Goal: Information Seeking & Learning: Learn about a topic

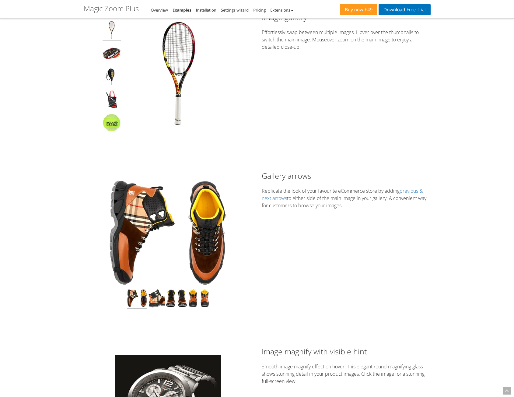
scroll to position [61, 0]
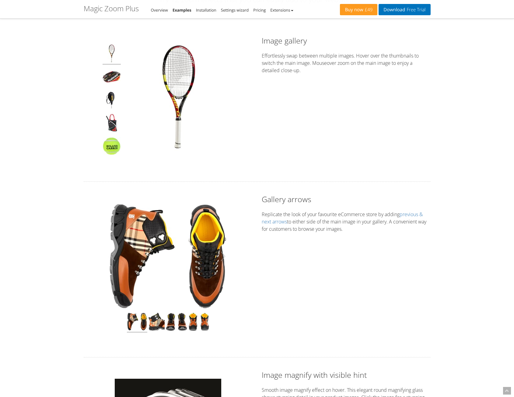
click at [196, 247] on img at bounding box center [168, 256] width 120 height 107
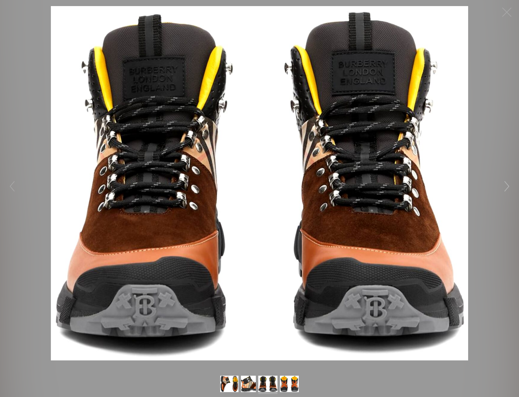
click at [509, 186] on button "button" at bounding box center [507, 186] width 18 height 18
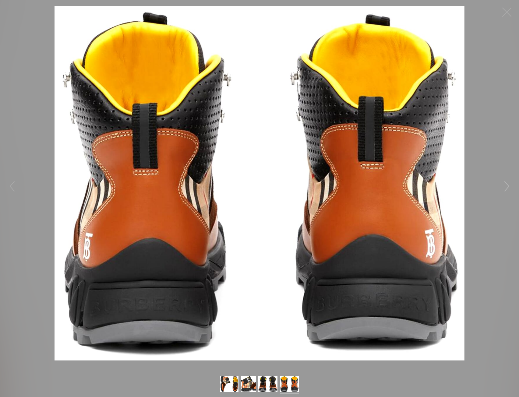
click at [509, 186] on button "button" at bounding box center [507, 186] width 18 height 18
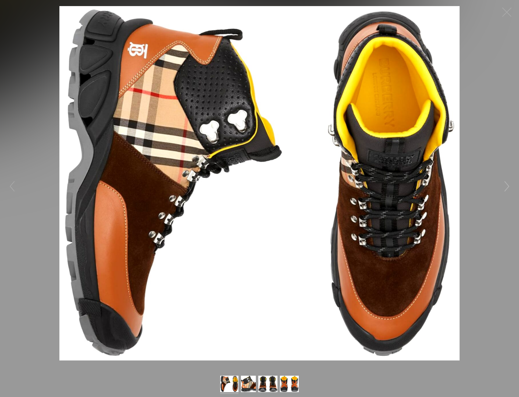
click at [509, 186] on button "button" at bounding box center [507, 186] width 18 height 18
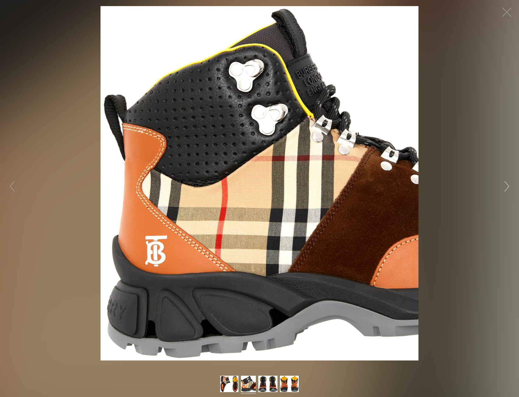
click at [509, 186] on button "button" at bounding box center [507, 186] width 18 height 18
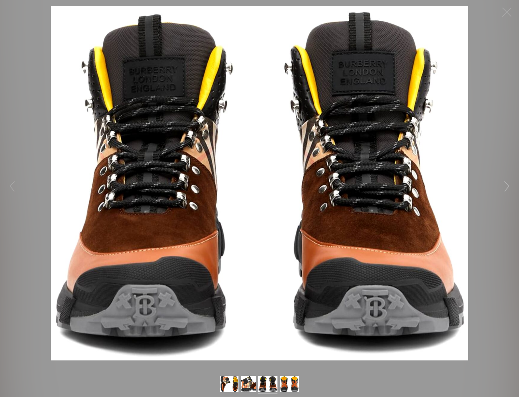
click at [509, 186] on button "button" at bounding box center [507, 186] width 18 height 18
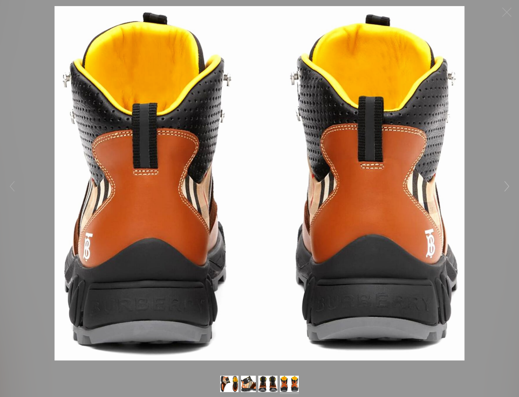
click at [509, 186] on button "button" at bounding box center [507, 186] width 18 height 18
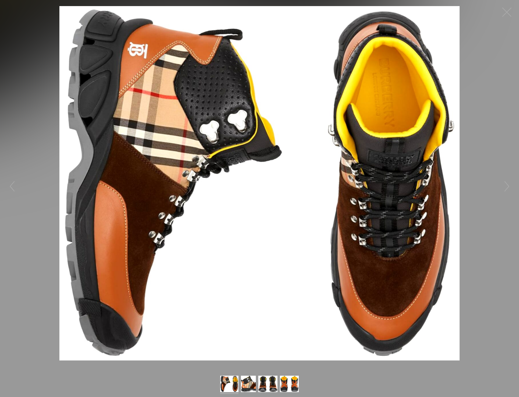
click at [501, 112] on figure "Click to expand" at bounding box center [259, 183] width 519 height 355
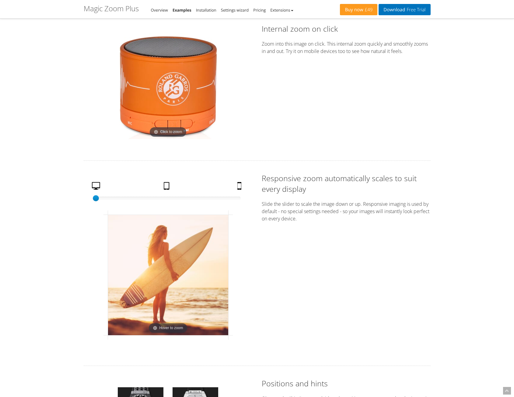
scroll to position [914, 0]
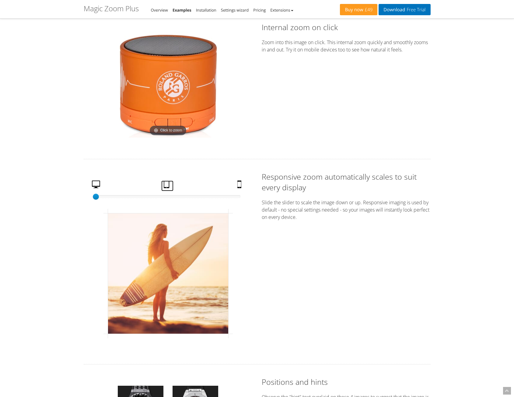
click at [166, 186] on link "Tablet" at bounding box center [167, 186] width 12 height 11
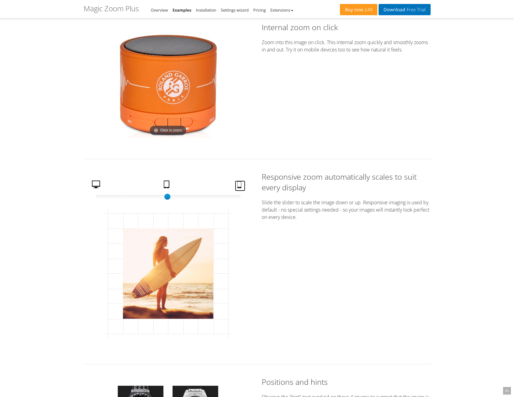
click at [238, 182] on link "Mobile" at bounding box center [240, 186] width 10 height 11
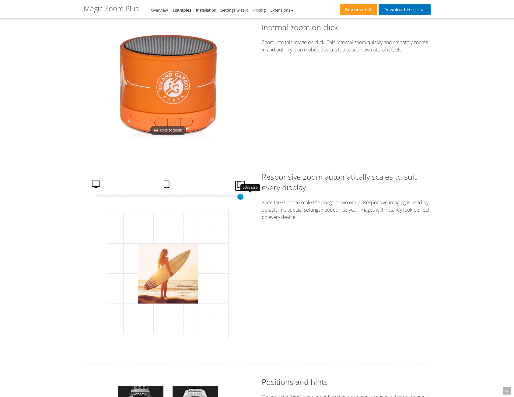
click at [212, 194] on div "50% size" at bounding box center [168, 197] width 145 height 6
drag, startPoint x: 211, startPoint y: 195, endPoint x: 292, endPoint y: 193, distance: 80.8
click at [292, 193] on div "50% size 100 Desktop Tablet Mobile Click to expand Responsive zoom automaticall…" at bounding box center [257, 261] width 356 height 181
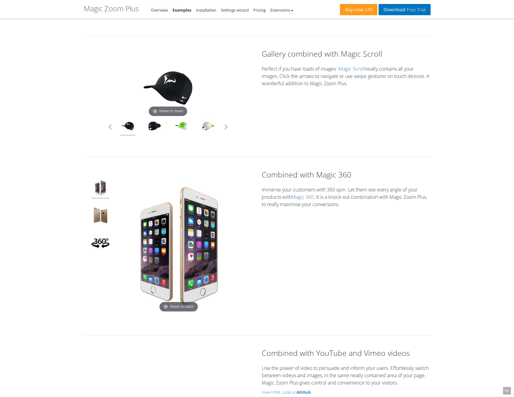
scroll to position [1523, 0]
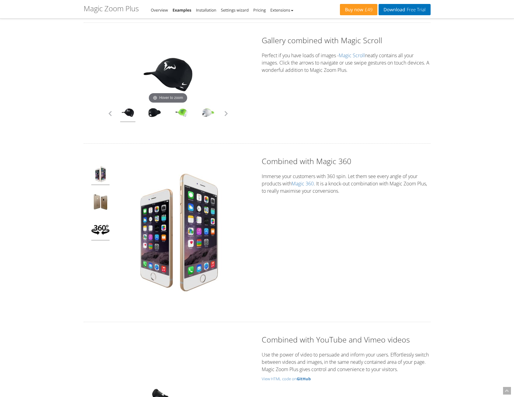
click at [108, 228] on img at bounding box center [100, 231] width 18 height 20
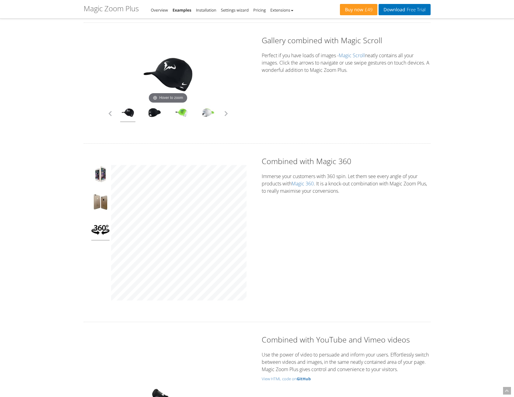
click at [430, 220] on div "Combined with Magic 360 Immerse your customers with 360 spin. Let them see ever…" at bounding box center [257, 233] width 356 height 154
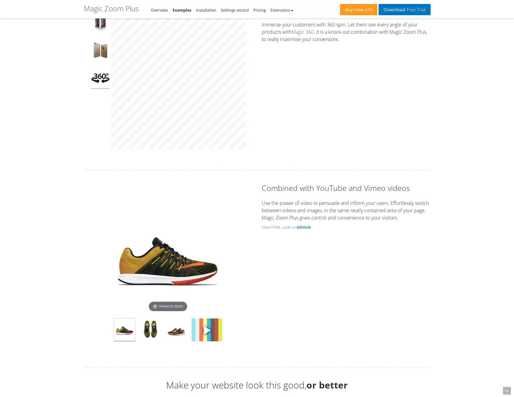
scroll to position [1675, 0]
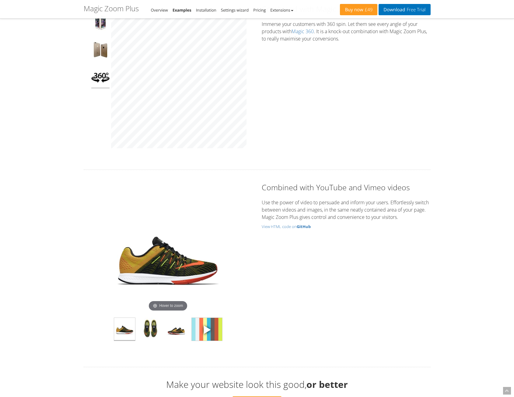
click at [207, 331] on span at bounding box center [207, 329] width 9 height 9
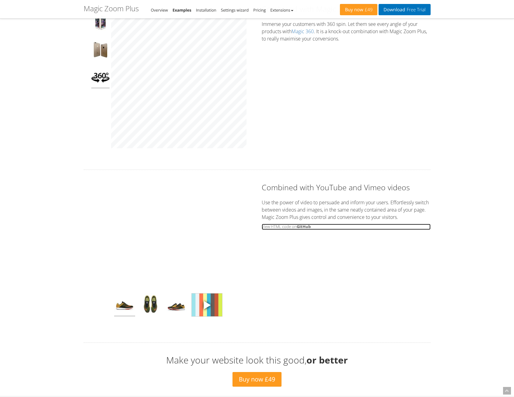
click at [284, 227] on small "View HTML code on GitHub" at bounding box center [346, 227] width 169 height 6
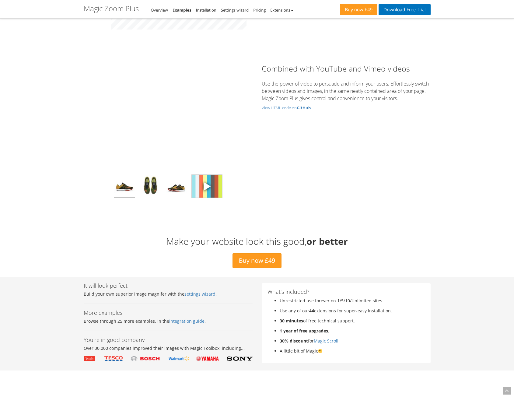
scroll to position [657, 0]
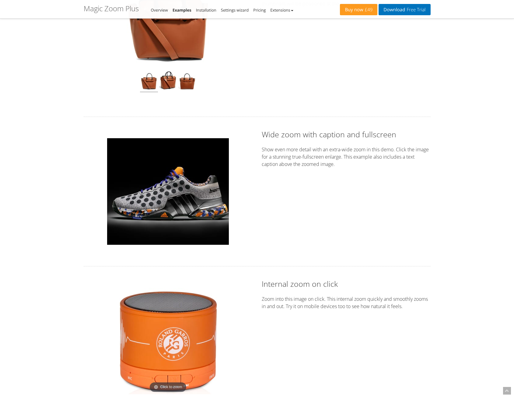
drag, startPoint x: 444, startPoint y: 288, endPoint x: 359, endPoint y: 92, distance: 213.4
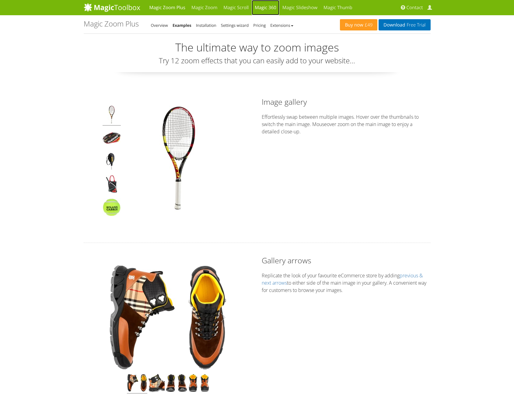
click at [264, 8] on link "Magic 360" at bounding box center [266, 7] width 28 height 15
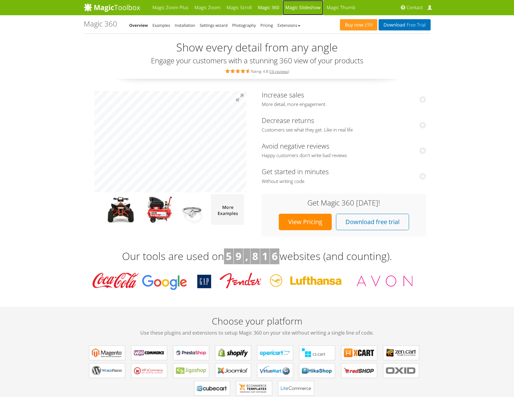
click at [310, 8] on link "Magic Slideshow" at bounding box center [303, 7] width 41 height 15
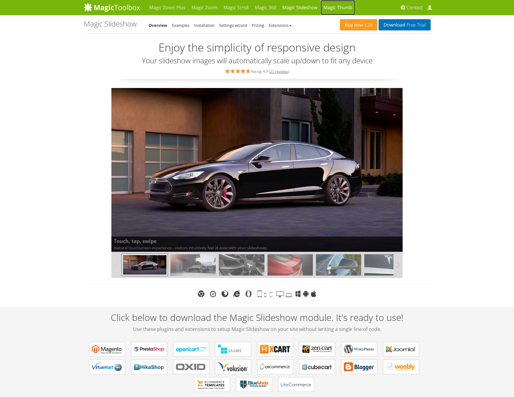
click at [334, 5] on link "Magic Thumb" at bounding box center [338, 7] width 35 height 15
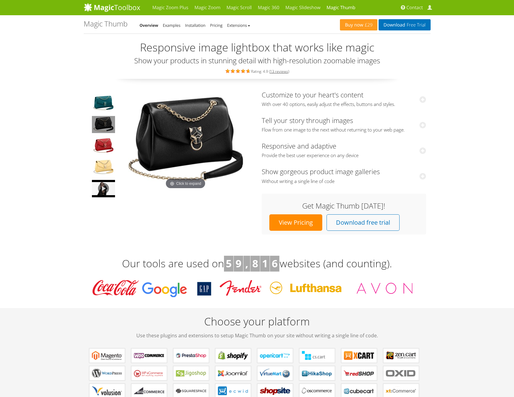
click at [106, 126] on img at bounding box center [103, 124] width 23 height 17
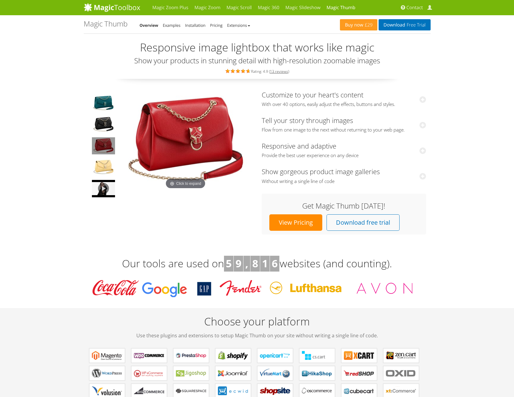
click at [103, 140] on img at bounding box center [103, 145] width 23 height 17
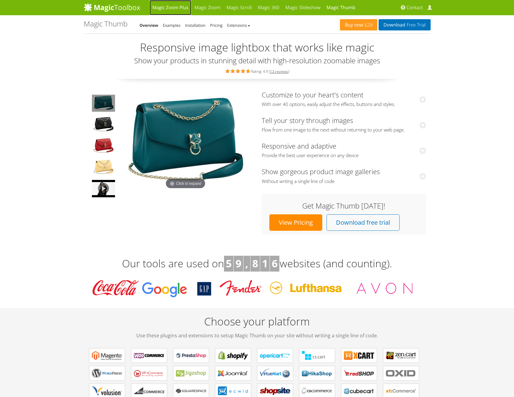
click at [183, 11] on link "Magic Zoom Plus" at bounding box center [171, 7] width 42 height 15
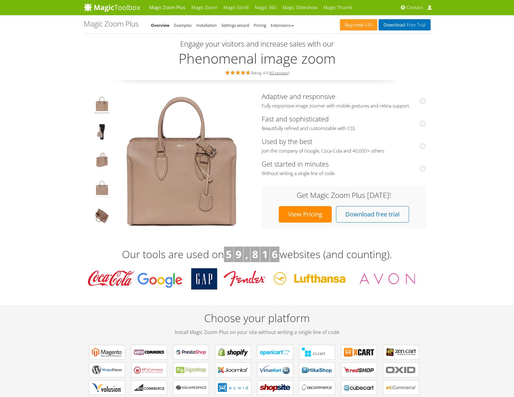
click at [99, 189] on img at bounding box center [101, 188] width 15 height 17
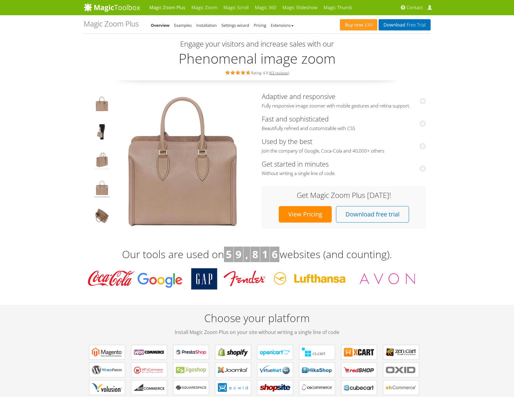
click at [104, 162] on img at bounding box center [101, 160] width 15 height 17
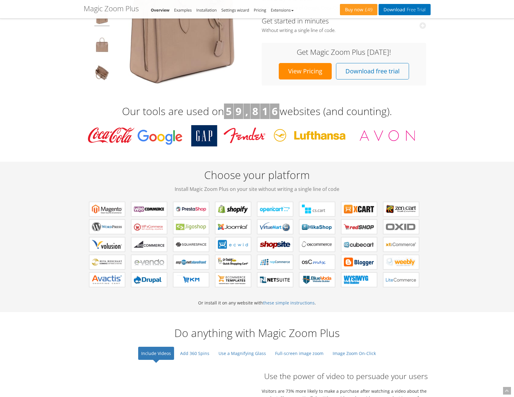
scroll to position [244, 0]
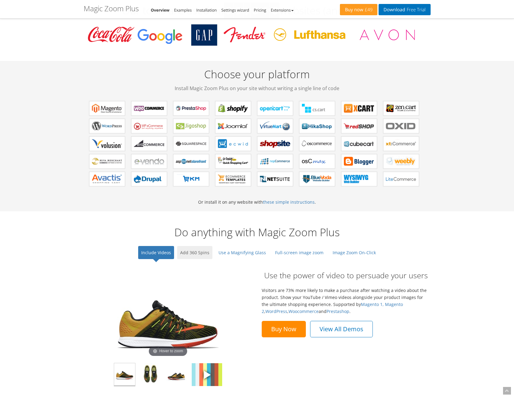
click at [196, 254] on link "Add 360 Spins" at bounding box center [194, 252] width 35 height 13
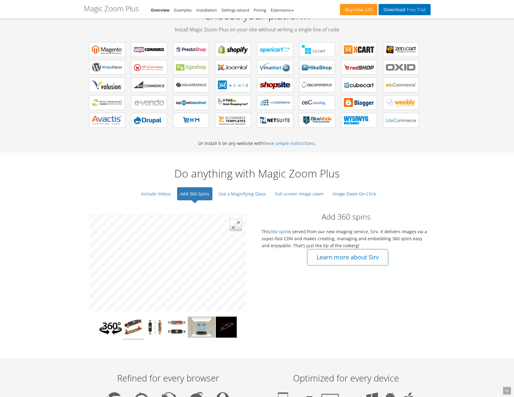
scroll to position [305, 0]
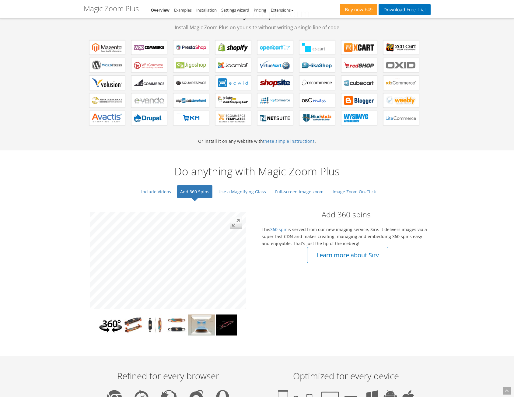
click at [280, 254] on div "Hover to zoom Add 360 spins This 360 spin is served from our new imaging servic…" at bounding box center [257, 276] width 356 height 147
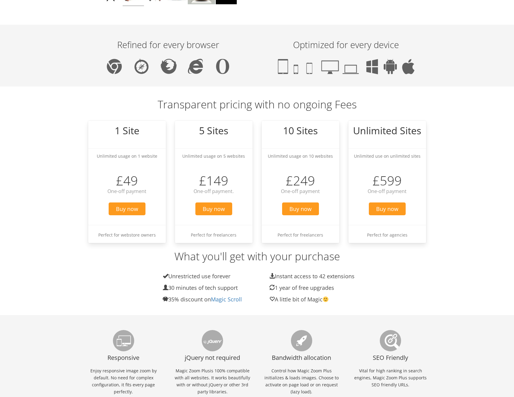
scroll to position [0, 0]
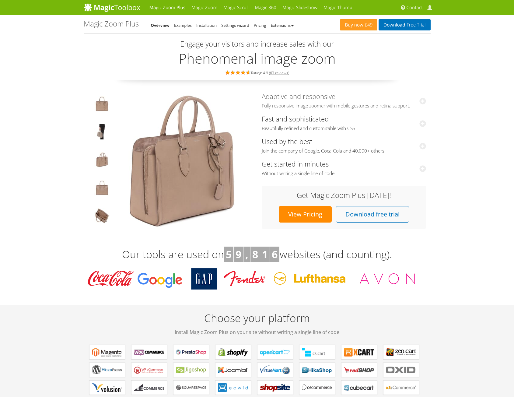
drag, startPoint x: 276, startPoint y: 286, endPoint x: 253, endPoint y: 67, distance: 220.8
click at [202, 28] on link "Installation" at bounding box center [206, 25] width 20 height 5
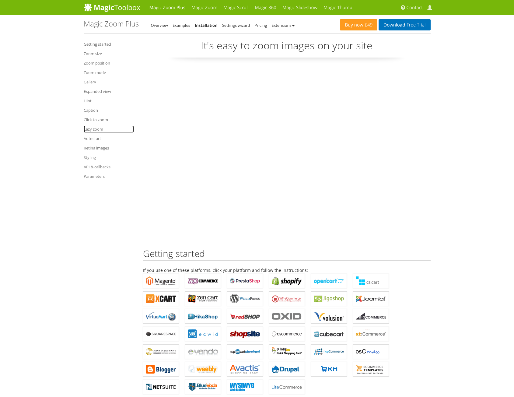
click at [99, 129] on link "Lazy zoom" at bounding box center [109, 129] width 50 height 7
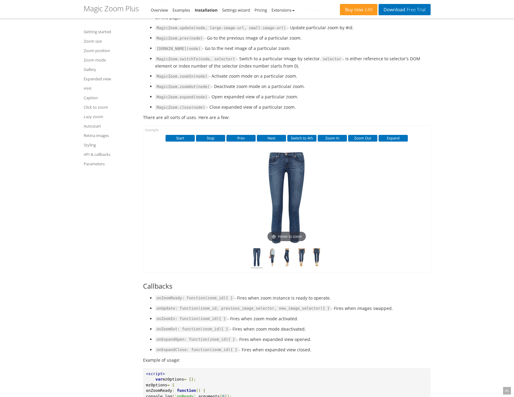
scroll to position [6508, 0]
click at [303, 141] on button "Switch to 4th" at bounding box center [302, 138] width 29 height 7
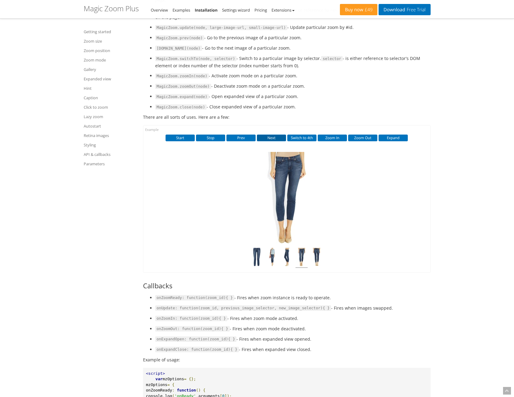
click at [274, 141] on button "Next" at bounding box center [271, 138] width 29 height 7
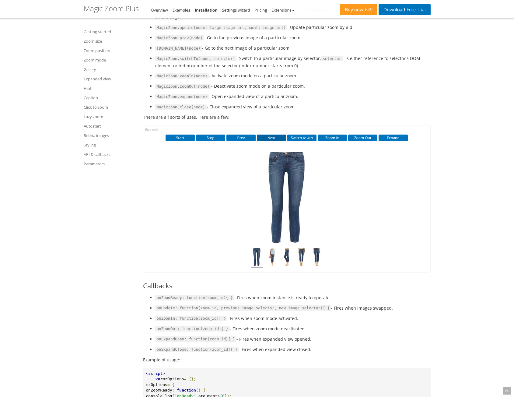
click at [274, 141] on button "Next" at bounding box center [271, 138] width 29 height 7
click at [213, 141] on button "Stop" at bounding box center [210, 138] width 29 height 7
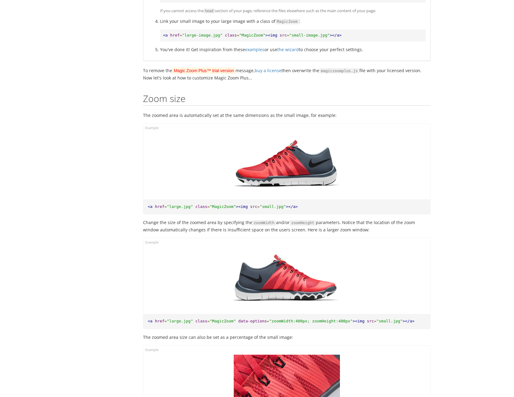
scroll to position [0, 0]
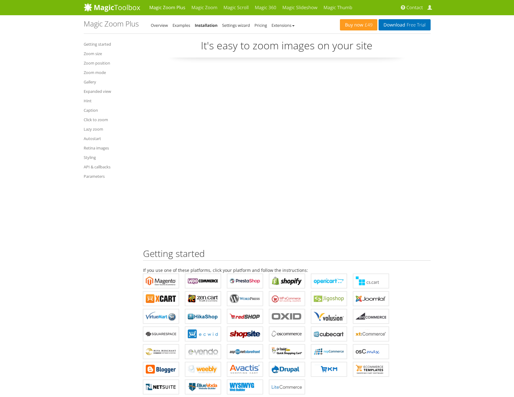
drag, startPoint x: 135, startPoint y: 291, endPoint x: 128, endPoint y: 147, distance: 144.2
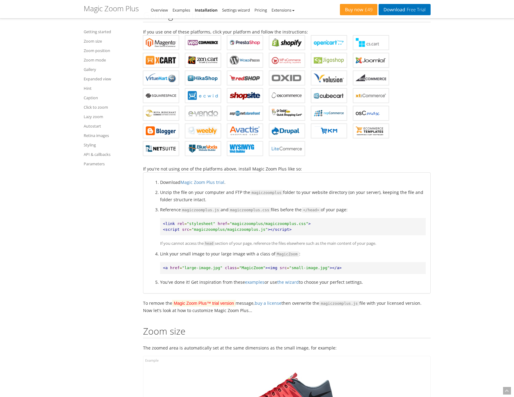
scroll to position [244, 0]
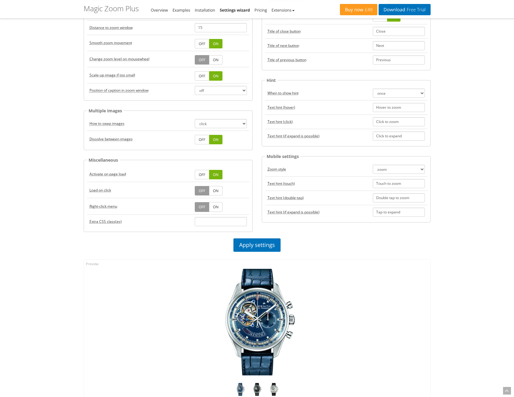
scroll to position [61, 0]
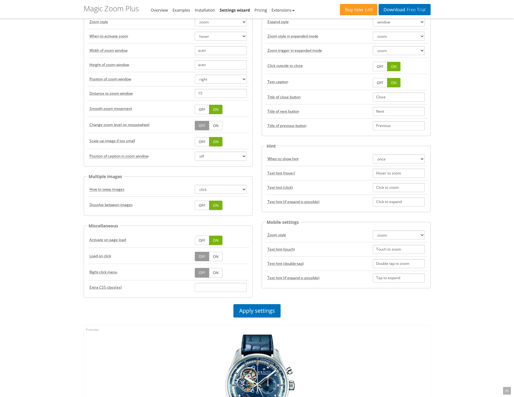
click at [108, 255] on acronym "Load on click" at bounding box center [101, 255] width 22 height 5
click at [217, 256] on link "ON" at bounding box center [215, 256] width 13 height 9
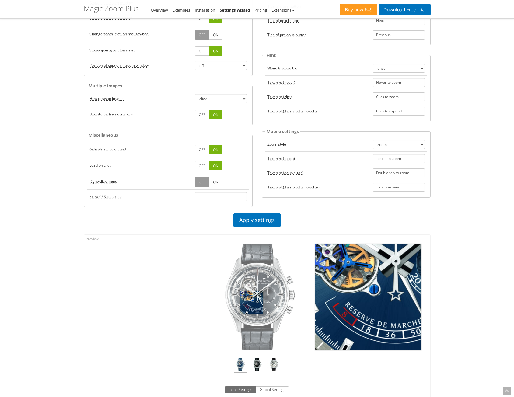
scroll to position [152, 0]
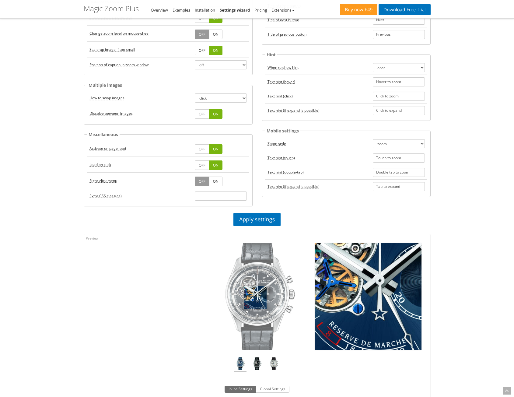
click at [255, 297] on img at bounding box center [257, 296] width 107 height 107
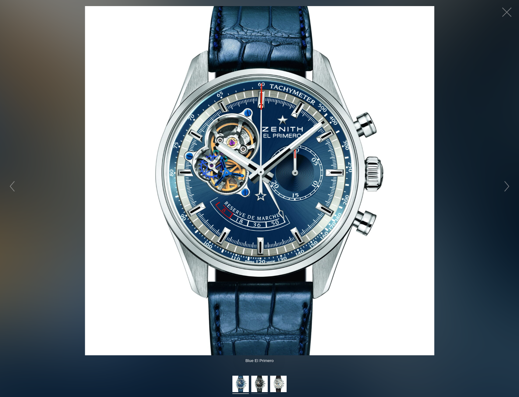
click at [264, 382] on img at bounding box center [259, 385] width 16 height 18
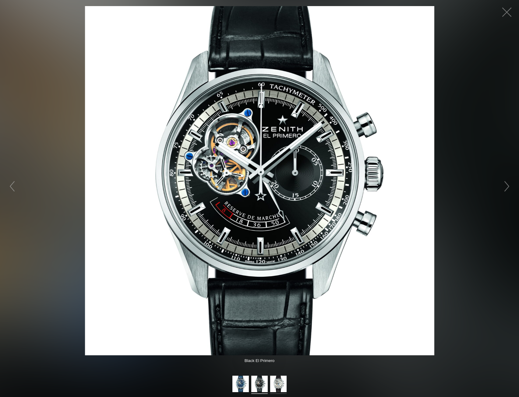
click at [277, 380] on img at bounding box center [278, 385] width 16 height 18
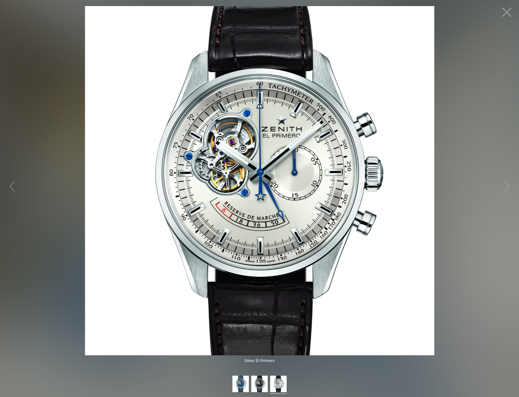
click at [507, 10] on button "button" at bounding box center [507, 12] width 18 height 18
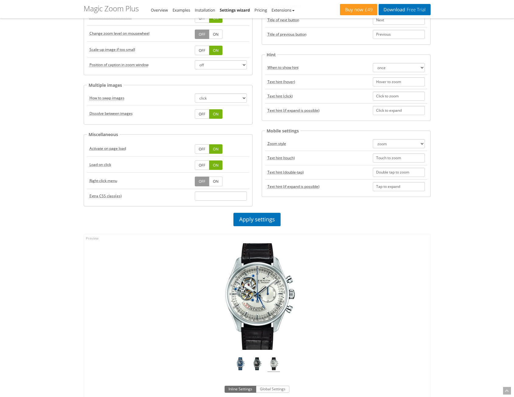
click at [214, 181] on link "ON" at bounding box center [215, 181] width 13 height 9
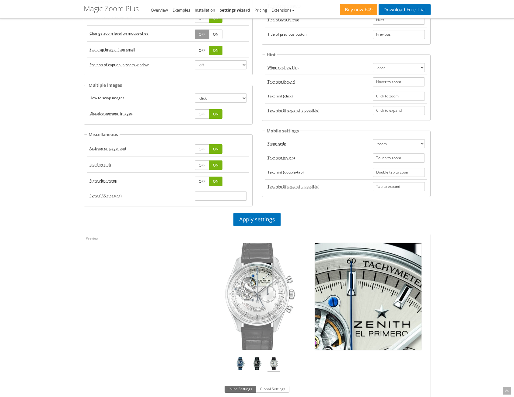
click at [261, 275] on img at bounding box center [257, 296] width 107 height 107
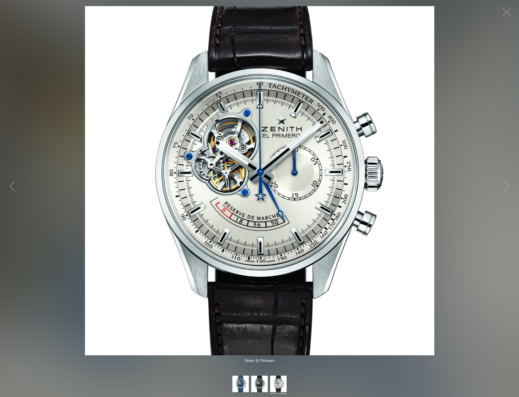
drag, startPoint x: 264, startPoint y: 380, endPoint x: 214, endPoint y: 260, distance: 129.8
click at [214, 260] on img at bounding box center [259, 180] width 349 height 349
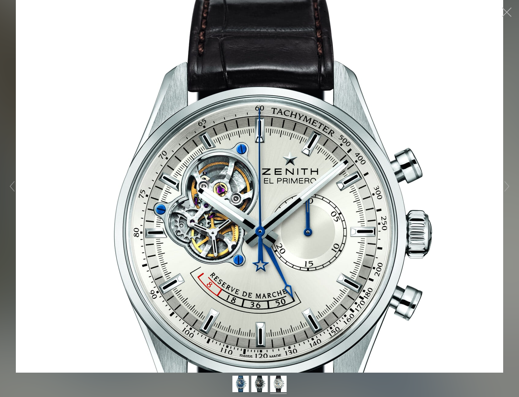
click at [507, 12] on button "button" at bounding box center [507, 12] width 18 height 18
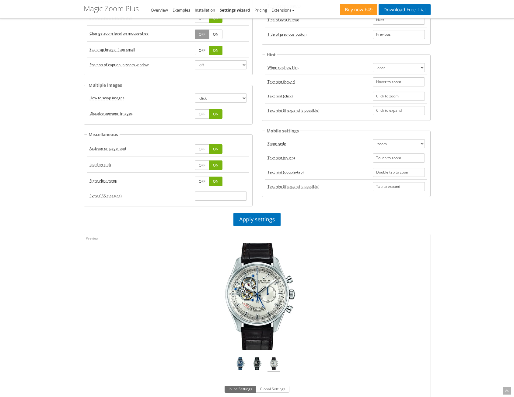
click at [204, 179] on link "OFF" at bounding box center [202, 181] width 15 height 9
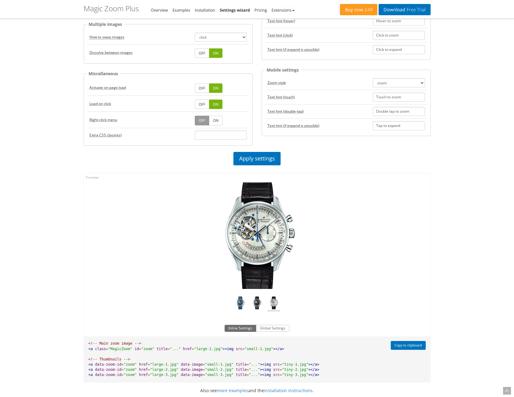
click at [170, 260] on div "Click to expand" at bounding box center [257, 244] width 347 height 143
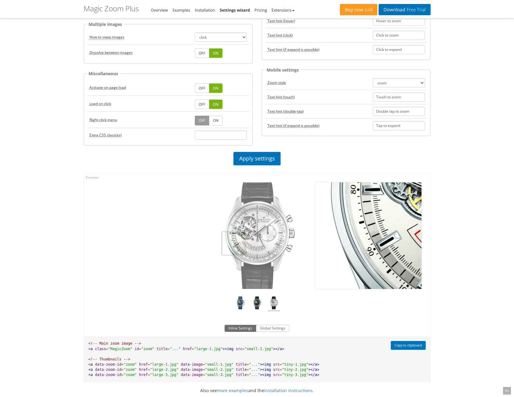
click at [234, 243] on img at bounding box center [257, 235] width 107 height 107
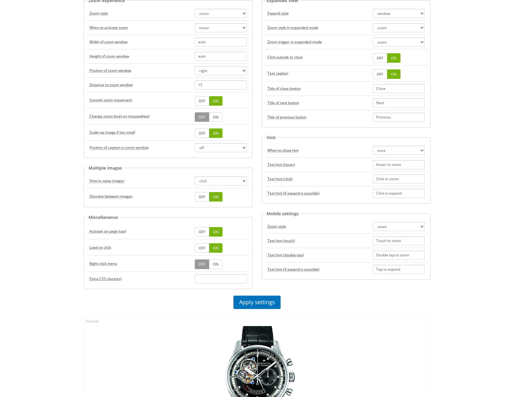
scroll to position [12, 0]
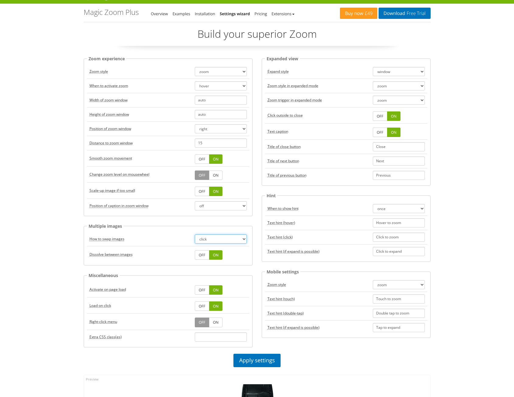
click at [213, 241] on select "click hover" at bounding box center [221, 239] width 52 height 9
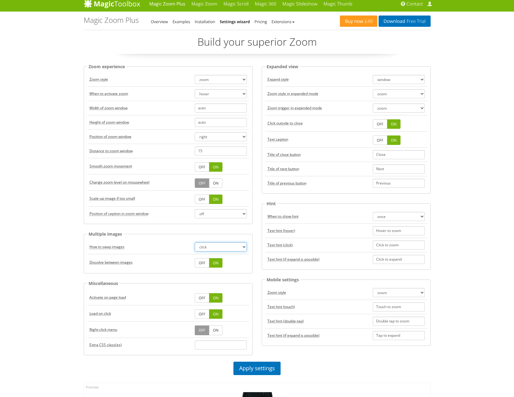
scroll to position [0, 0]
